Goal: Task Accomplishment & Management: Manage account settings

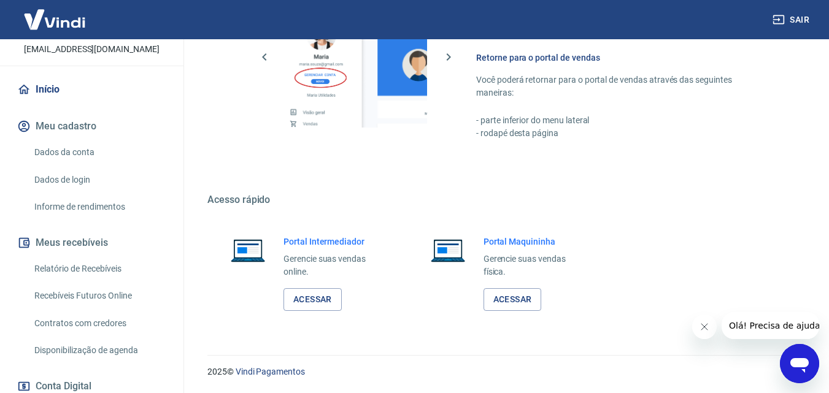
scroll to position [184, 0]
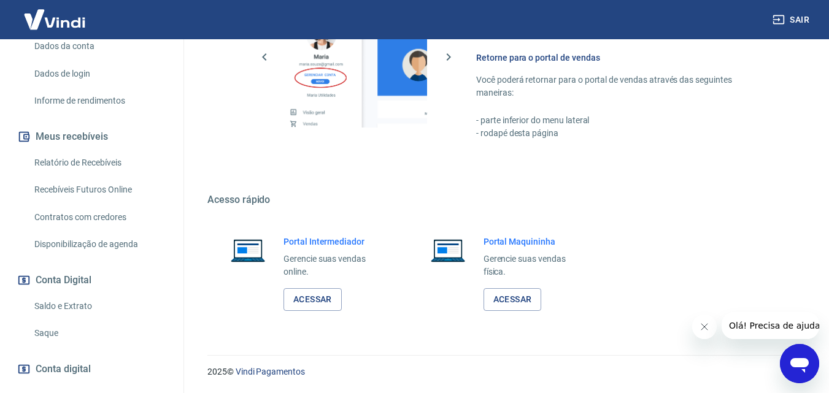
click at [44, 346] on link "Saque" at bounding box center [98, 333] width 139 height 25
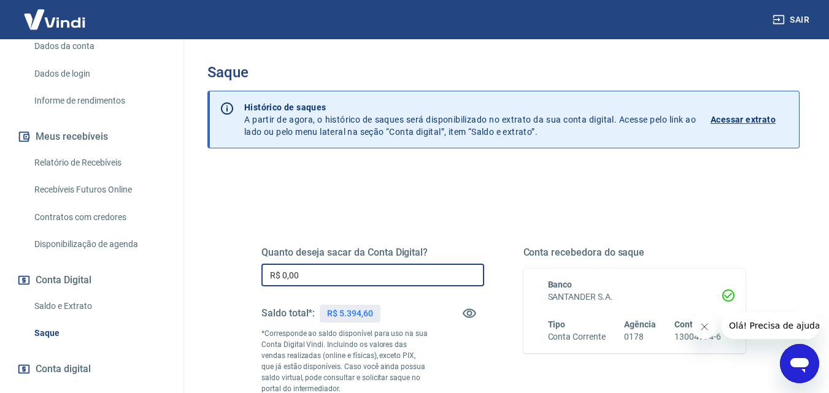
click at [326, 277] on input "R$ 0,00" at bounding box center [372, 275] width 223 height 23
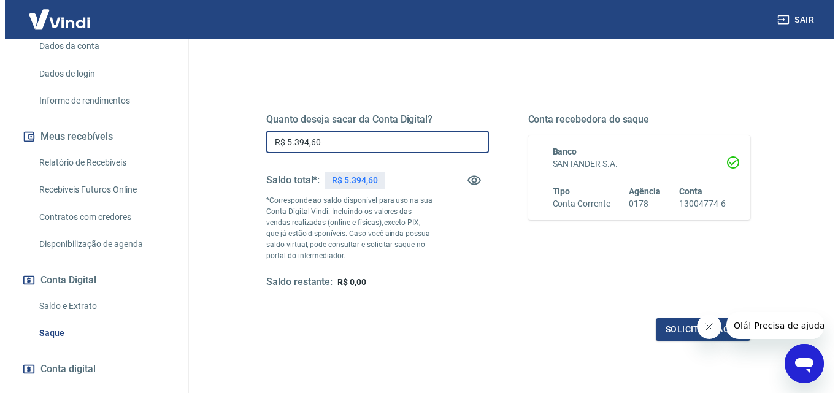
scroll to position [184, 0]
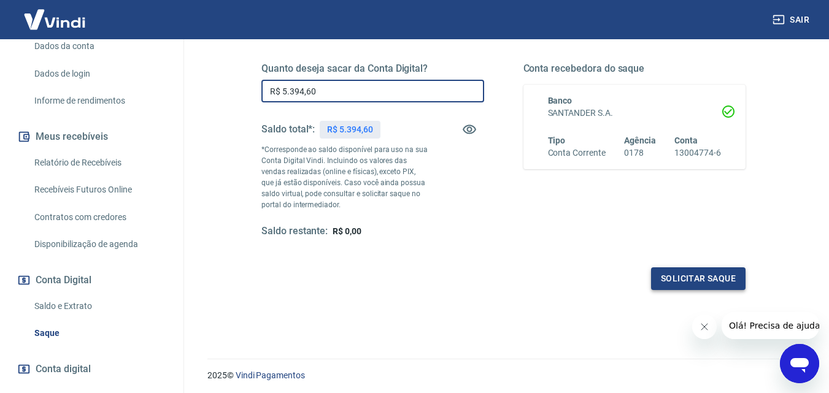
type input "R$ 5.394,60"
click at [690, 281] on button "Solicitar saque" at bounding box center [698, 279] width 94 height 23
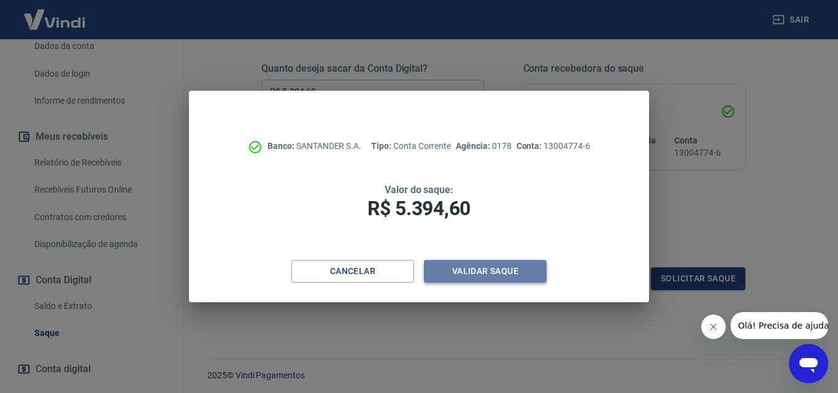
click at [492, 272] on button "Validar saque" at bounding box center [485, 271] width 123 height 23
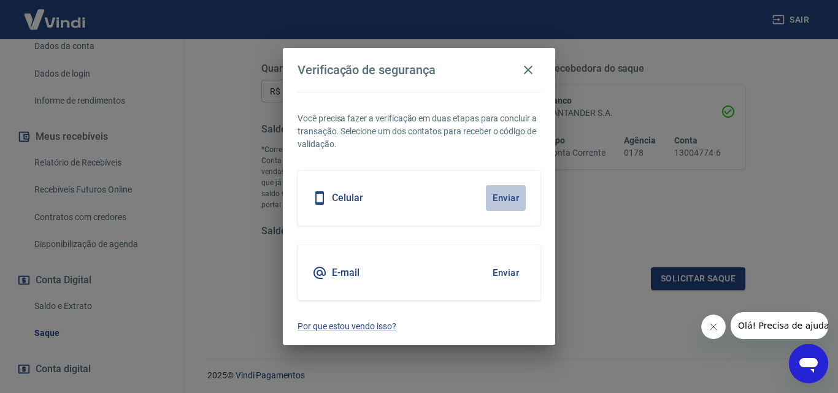
click at [503, 201] on button "Enviar" at bounding box center [506, 198] width 40 height 26
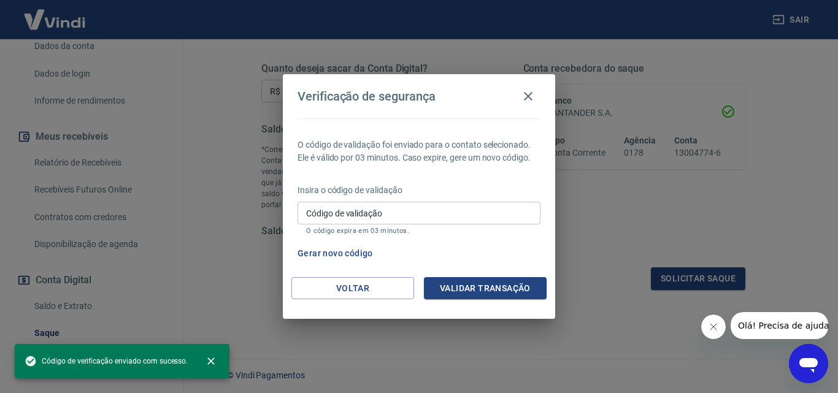
click at [352, 215] on div "Código de validação Código de validação O código expira em 03 minutos." at bounding box center [419, 218] width 243 height 33
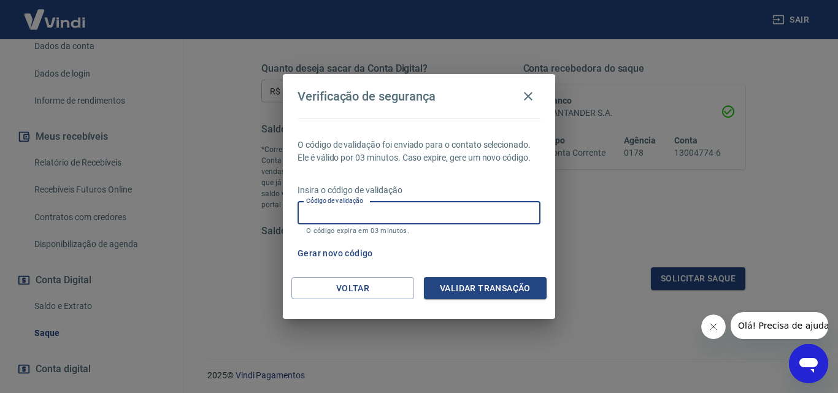
click at [514, 240] on div "O código de validação foi enviado para o contato selecionado. Ele é válido por …" at bounding box center [419, 197] width 272 height 159
click at [432, 215] on input "Código de validação" at bounding box center [419, 213] width 243 height 23
click at [428, 209] on input "Código de validação" at bounding box center [419, 213] width 243 height 23
click at [328, 215] on input "Código de validação" at bounding box center [419, 213] width 243 height 23
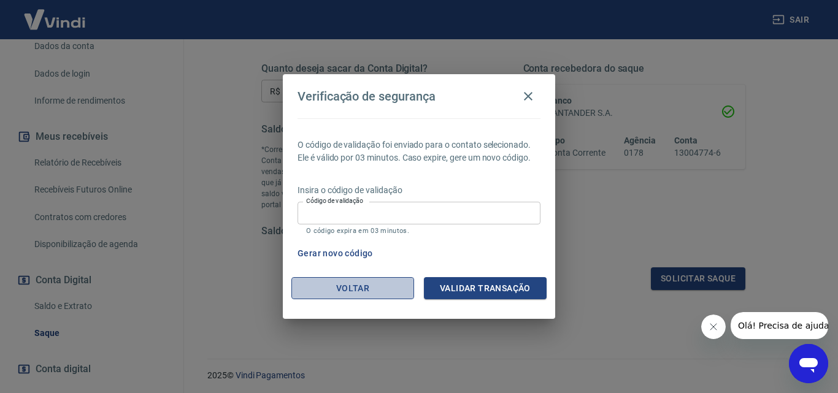
click at [359, 296] on button "Voltar" at bounding box center [352, 288] width 123 height 23
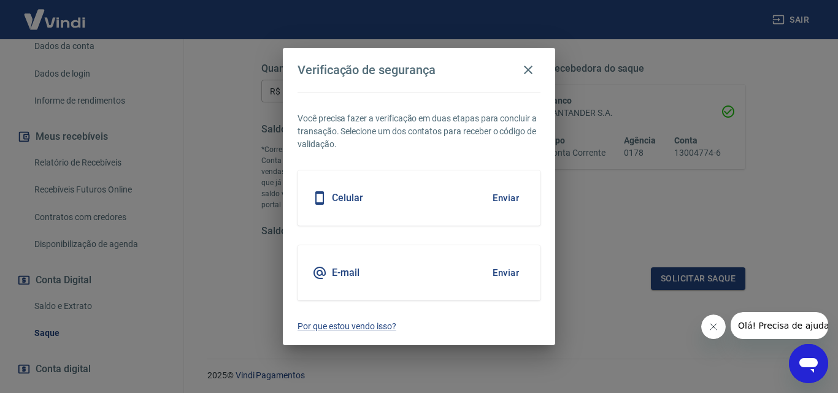
click at [371, 259] on div "E-mail Enviar" at bounding box center [419, 272] width 243 height 55
click at [505, 271] on button "Enviar" at bounding box center [506, 273] width 40 height 26
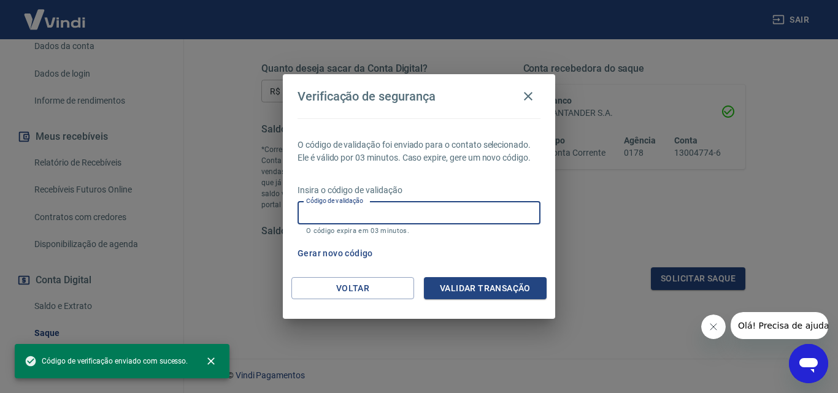
click at [369, 212] on div "Código de validação Código de validação O código expira em 03 minutos." at bounding box center [419, 218] width 243 height 33
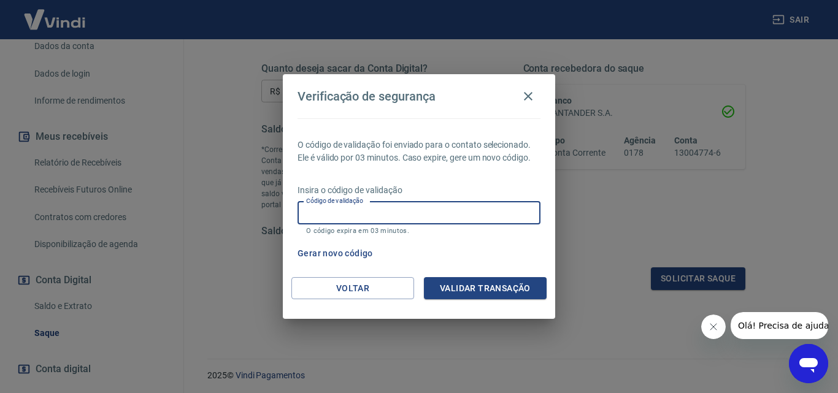
paste input "170834"
type input "170834"
click at [491, 287] on button "Validar transação" at bounding box center [485, 288] width 123 height 23
